Goal: Task Accomplishment & Management: Complete application form

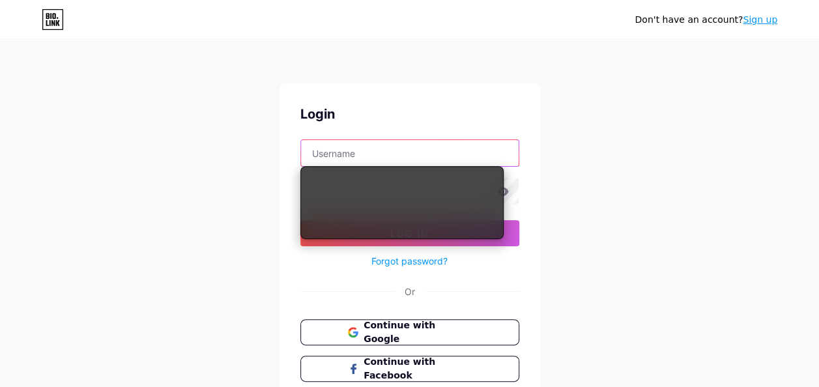
click at [420, 156] on input "text" at bounding box center [410, 153] width 218 height 26
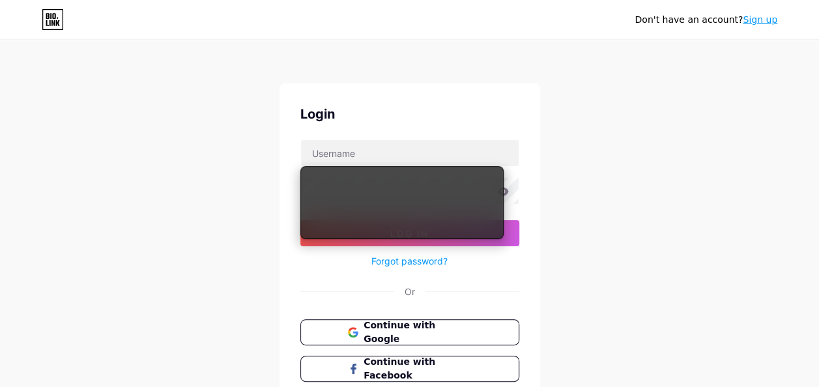
type input "[EMAIL_ADDRESS][DOMAIN_NAME]"
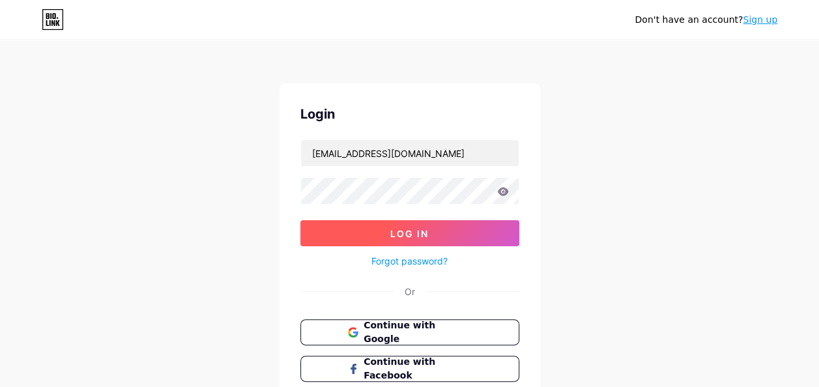
click at [413, 228] on span "Log In" at bounding box center [409, 233] width 38 height 11
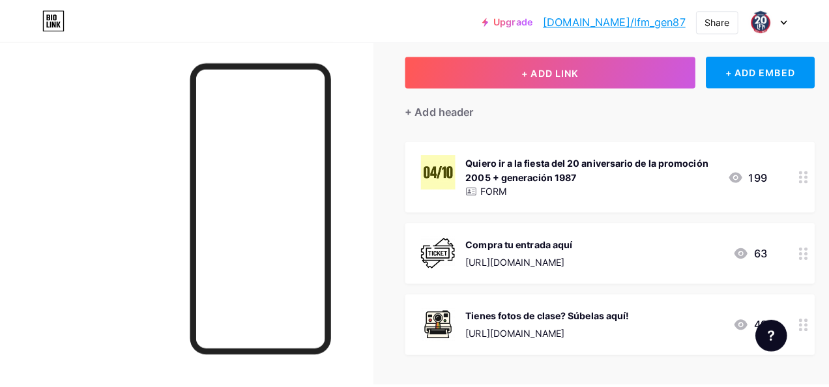
scroll to position [69, 0]
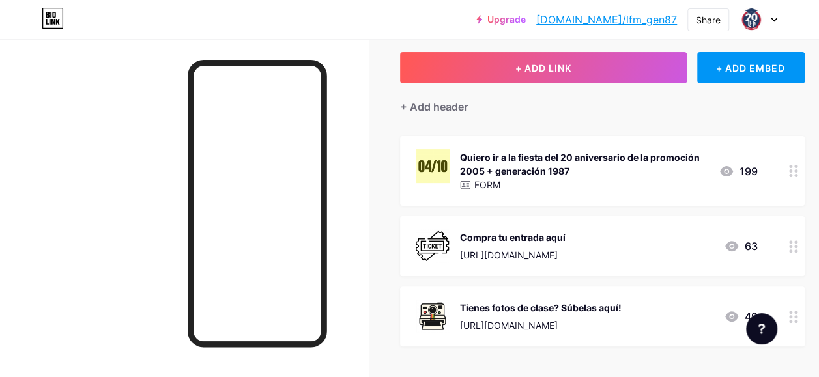
click at [520, 179] on div "FORM" at bounding box center [584, 185] width 248 height 14
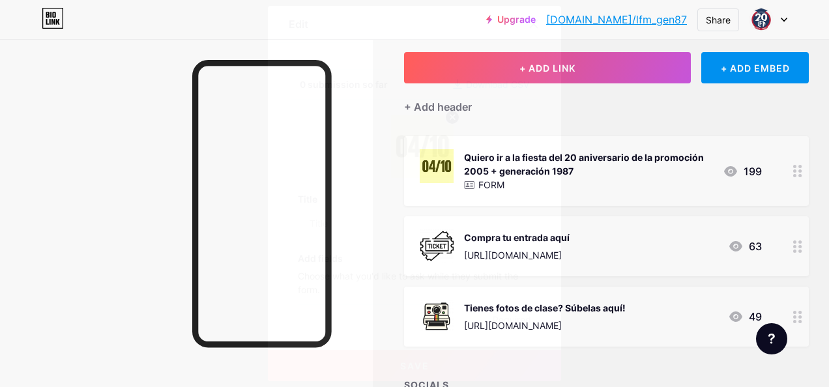
type input "Quiero ir a la fiesta del 20 aniversario de la promoción 2005 + generación 1987"
checkbox input "true"
type input "🎉 On organise une fête pour célébrer les 20 ans de notre diplôme du lycée 🏫🥳 Mê…"
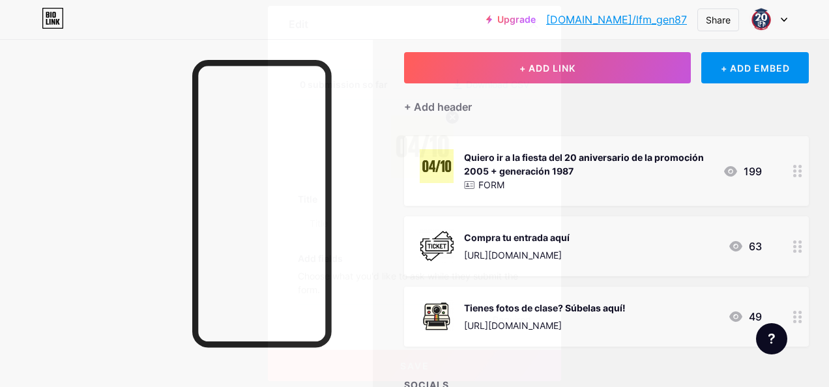
type textarea "Gracias por apuntarte! En breves te enviaremos más detalles del evento."
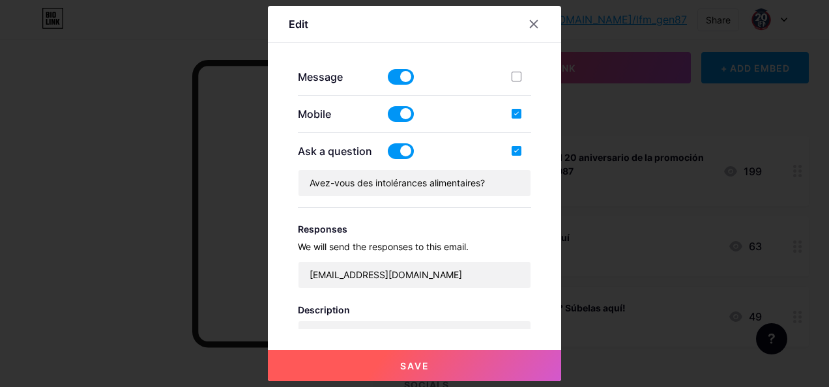
scroll to position [347, 0]
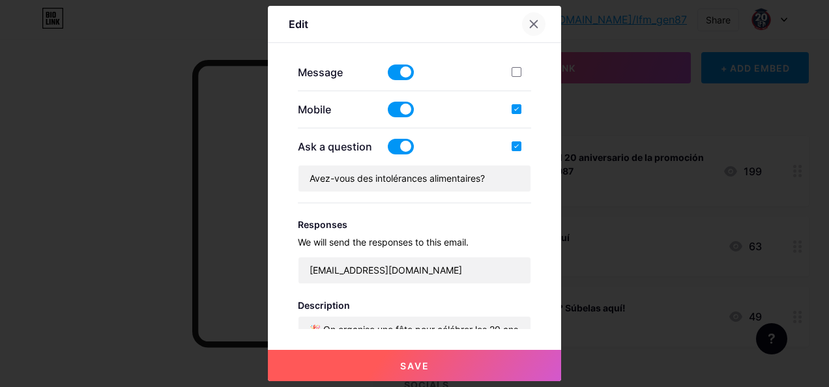
click at [535, 25] on icon at bounding box center [534, 23] width 7 height 7
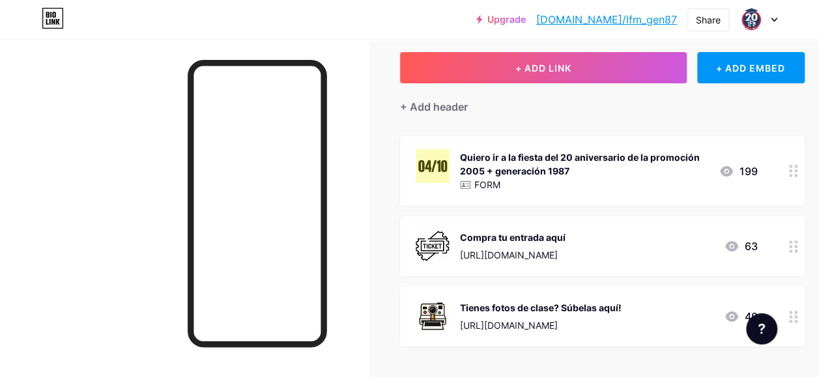
click at [497, 156] on div "Quiero ir a la fiesta del 20 aniversario de la promoción 2005 + generación 1987" at bounding box center [584, 164] width 248 height 27
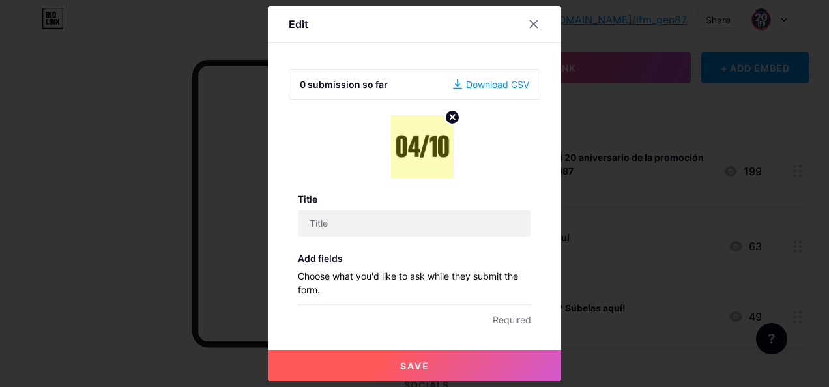
type input "Quiero ir a la fiesta del 20 aniversario de la promoción 2005 + generación 1987"
checkbox input "true"
type input "🎉 On organise une fête pour célébrer les 20 ans de notre diplôme du lycée 🏫🥳 Mê…"
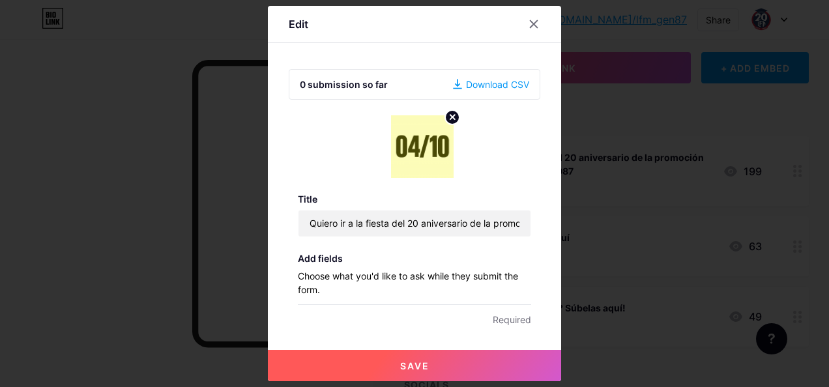
type textarea "Gracias por apuntarte! En breves te enviaremos más detalles del evento."
click at [484, 85] on div "Download CSV" at bounding box center [491, 85] width 76 height 14
